Goal: Task Accomplishment & Management: Complete application form

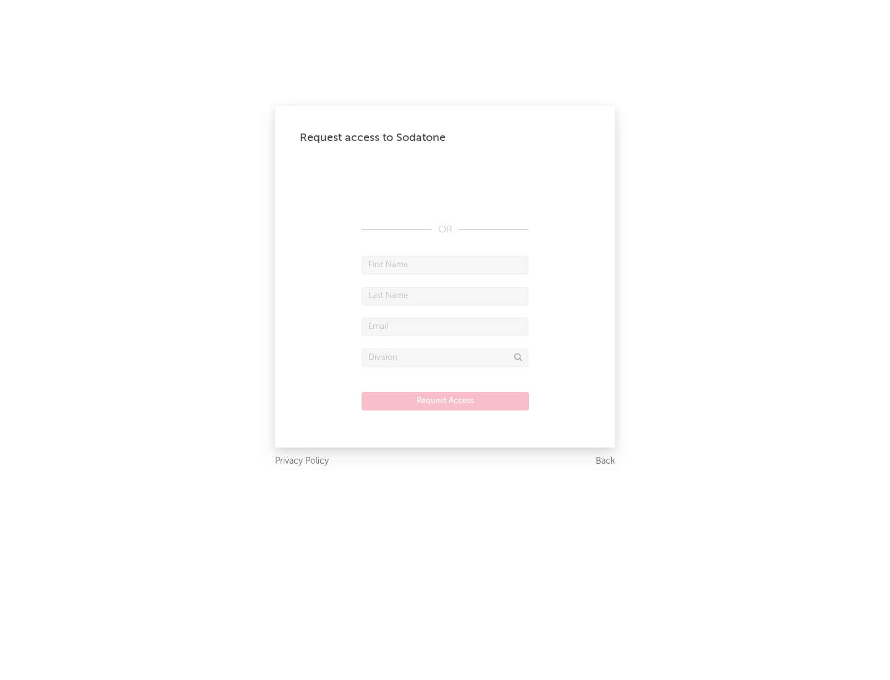
click at [445, 264] on input "text" at bounding box center [445, 265] width 167 height 19
type input "[PERSON_NAME]"
click at [445, 295] on input "text" at bounding box center [445, 296] width 167 height 19
type input "[PERSON_NAME]"
click at [445, 326] on input "text" at bounding box center [445, 327] width 167 height 19
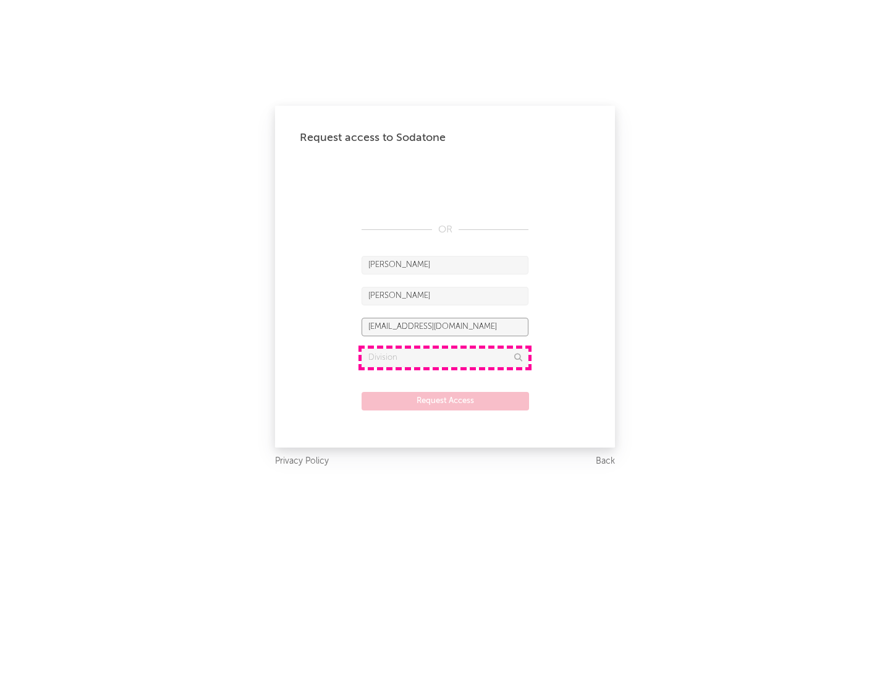
type input "[EMAIL_ADDRESS][DOMAIN_NAME]"
click at [445, 357] on input "text" at bounding box center [445, 358] width 167 height 19
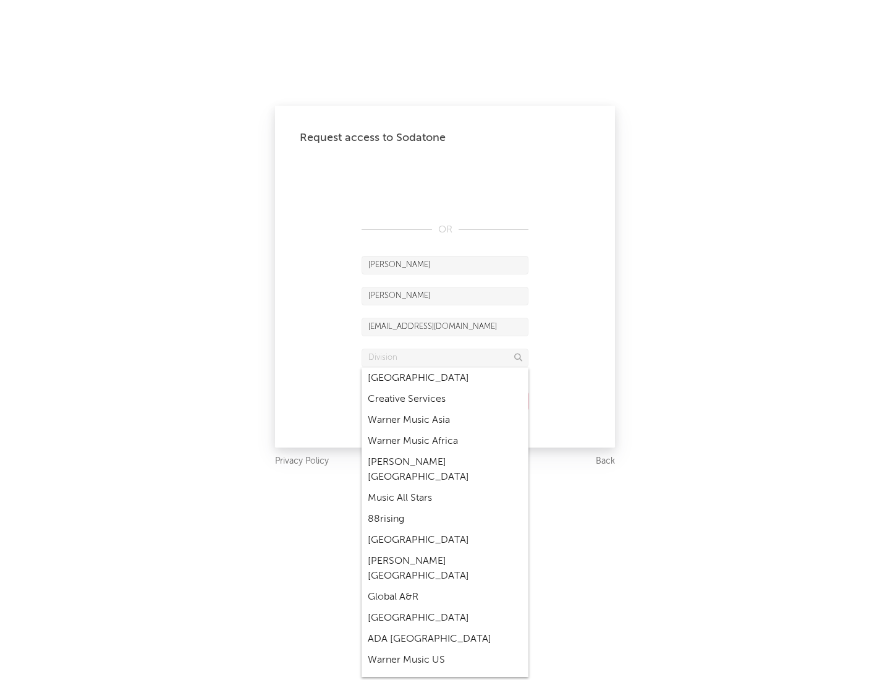
click at [441, 488] on div "Music All Stars" at bounding box center [445, 498] width 167 height 21
type input "Music All Stars"
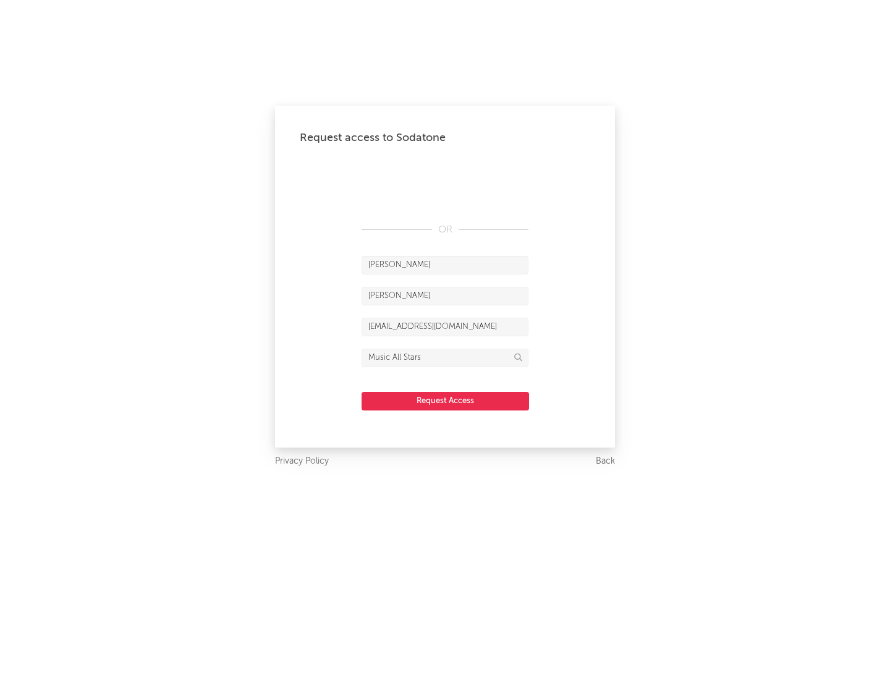
click at [445, 400] on button "Request Access" at bounding box center [445, 401] width 167 height 19
